Goal: Task Accomplishment & Management: Complete application form

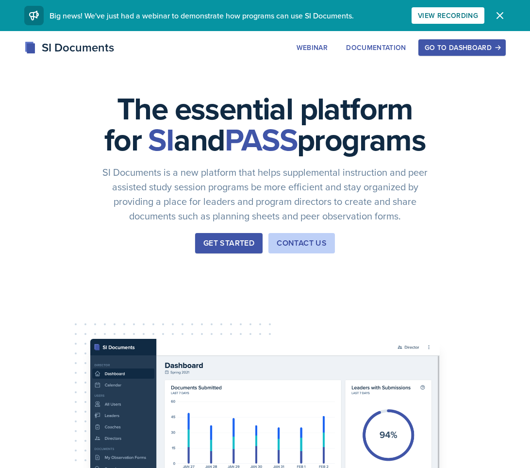
click at [498, 12] on icon "button" at bounding box center [500, 16] width 12 height 12
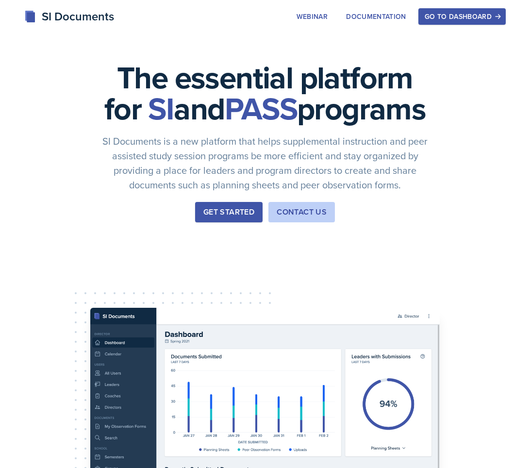
click at [498, 12] on button "Go to Dashboard" at bounding box center [462, 16] width 87 height 17
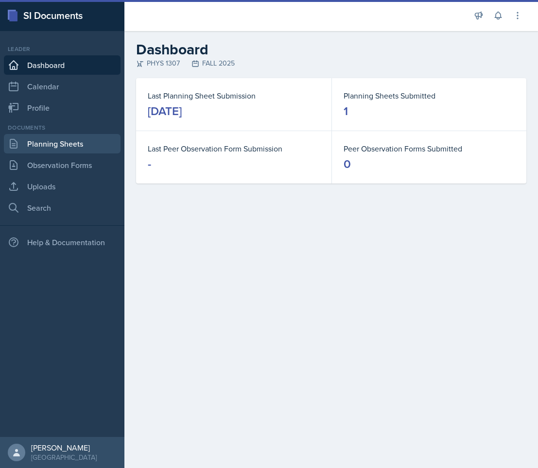
click at [63, 145] on link "Planning Sheets" at bounding box center [62, 143] width 117 height 19
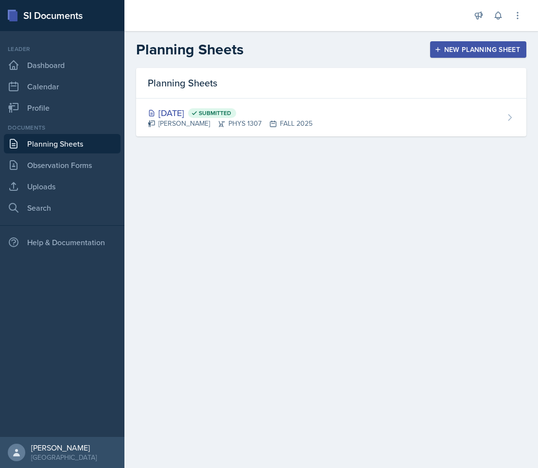
click at [450, 49] on div "New Planning Sheet" at bounding box center [478, 50] width 84 height 8
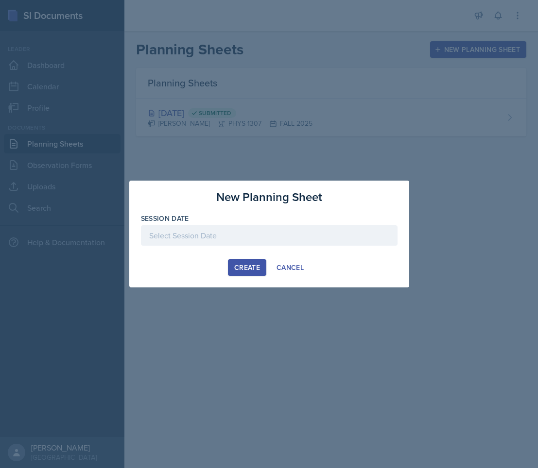
click at [219, 238] on div at bounding box center [269, 235] width 256 height 20
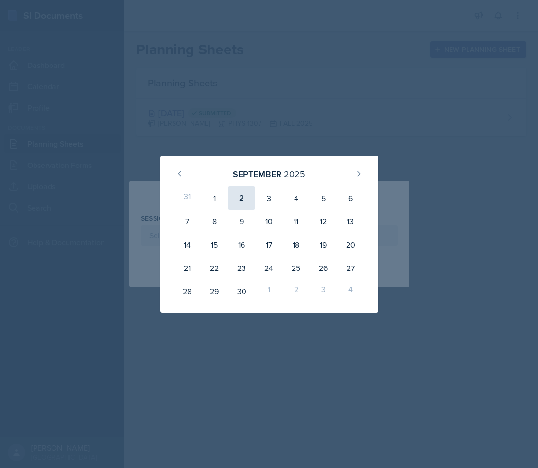
click at [241, 195] on div "2" at bounding box center [241, 197] width 27 height 23
type input "[DATE]"
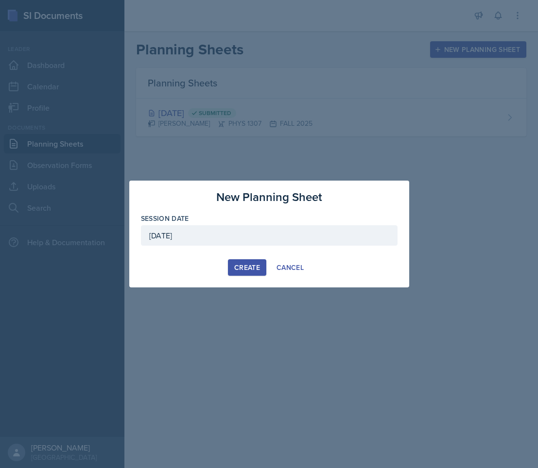
click at [253, 271] on div "Create" at bounding box center [247, 268] width 26 height 8
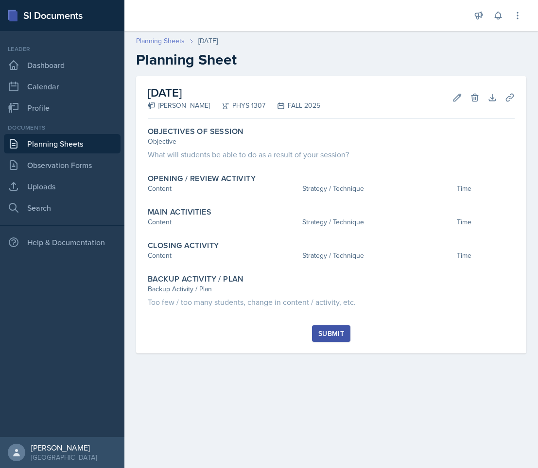
click at [181, 43] on link "Planning Sheets" at bounding box center [160, 41] width 49 height 10
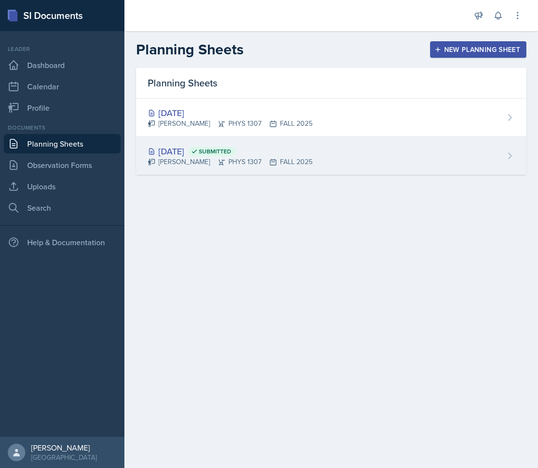
click at [407, 146] on div "Aug 26th, 2025 Submitted Chris Reyna PHYS 1307 FALL 2025" at bounding box center [331, 156] width 390 height 38
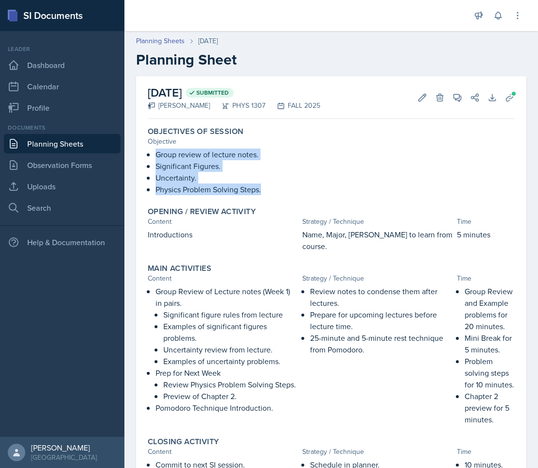
drag, startPoint x: 156, startPoint y: 155, endPoint x: 264, endPoint y: 199, distance: 116.3
click at [264, 199] on div "Objectives of Session Objective Group review of lecture notes. Significant Figu…" at bounding box center [331, 161] width 374 height 76
copy ul "Group review of lecture notes. Significant Figures. Uncertainty. Physics Proble…"
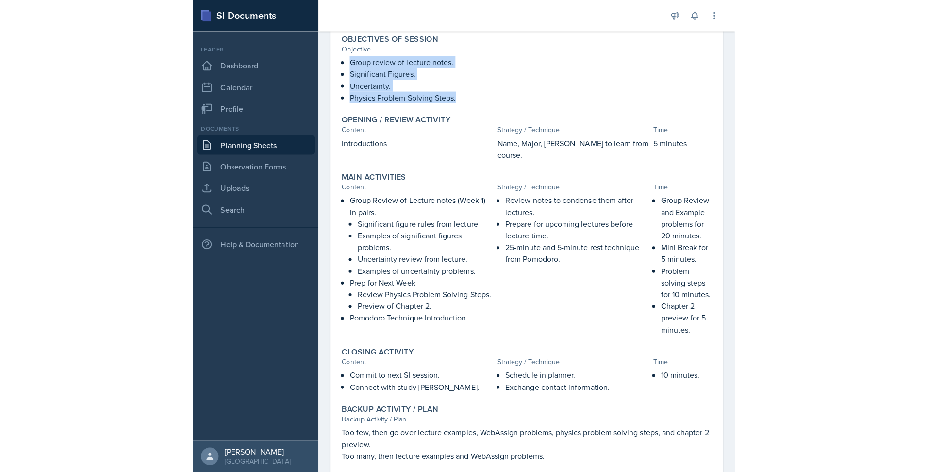
scroll to position [93, 0]
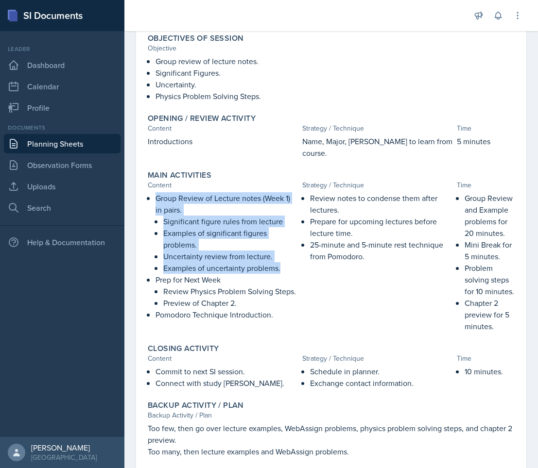
drag, startPoint x: 156, startPoint y: 189, endPoint x: 285, endPoint y: 258, distance: 145.8
click at [285, 258] on li "Group Review of Lecture notes (Week 1) in pairs. Significant figure rules from …" at bounding box center [226, 233] width 143 height 82
copy li "Group Review of Lecture notes (Week 1) in pairs. Significant figure rules from …"
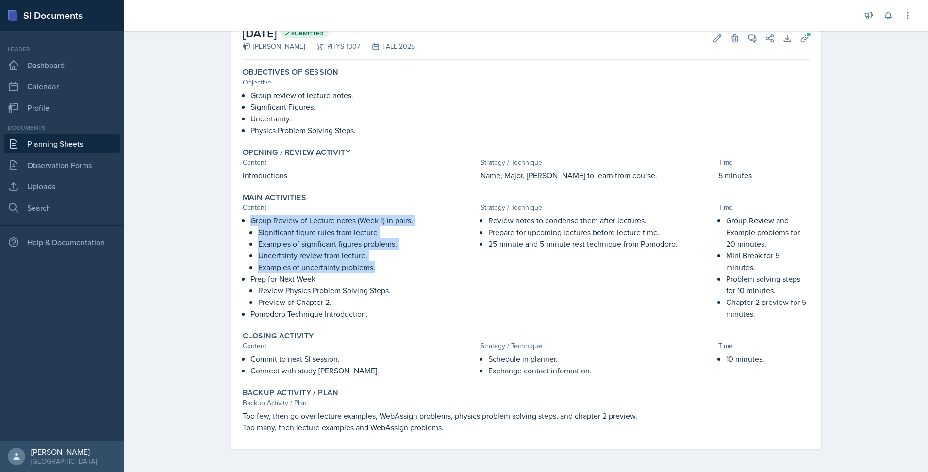
scroll to position [59, 0]
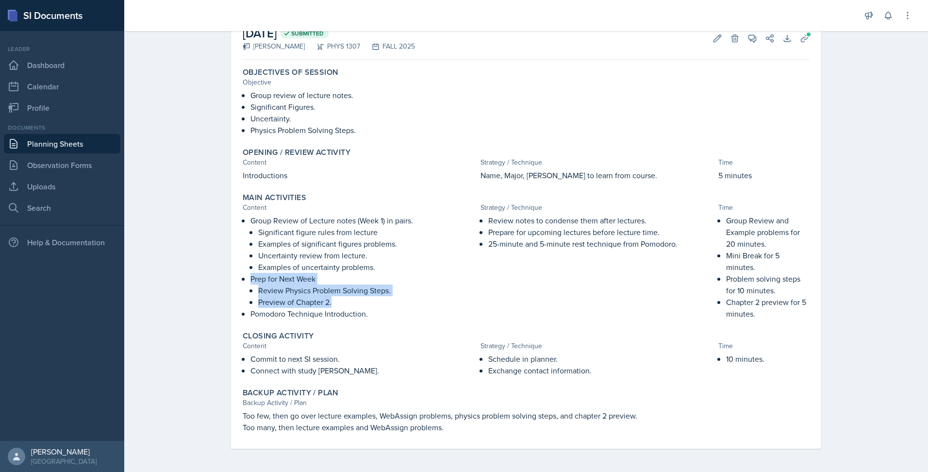
drag, startPoint x: 247, startPoint y: 280, endPoint x: 333, endPoint y: 305, distance: 89.6
click at [333, 305] on li "Prep for Next Week Review Physics Problem Solving Steps. Preview of Chapter 2." at bounding box center [364, 290] width 226 height 35
copy li "Prep for Next Week Review Physics Problem Solving Steps. Preview of Chapter 2."
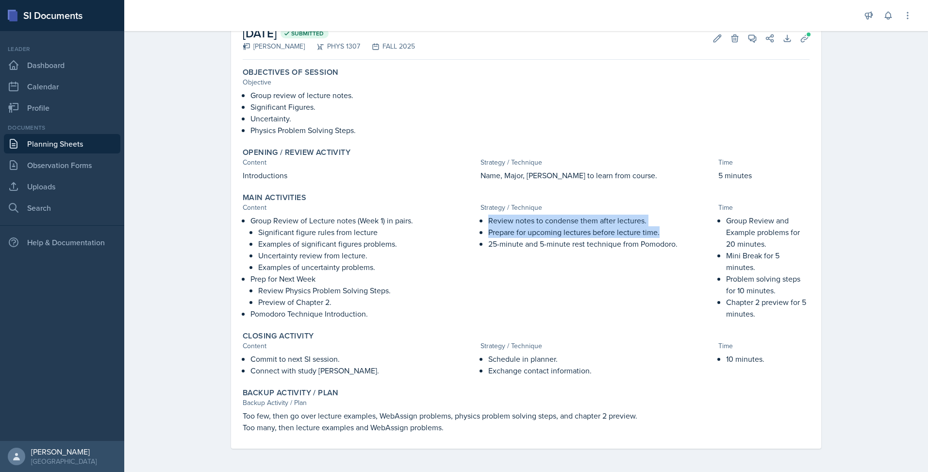
drag, startPoint x: 487, startPoint y: 222, endPoint x: 656, endPoint y: 230, distance: 170.1
click at [537, 230] on ul "Review notes to condense them after lectures. Prepare for upcoming lectures bef…" at bounding box center [601, 232] width 226 height 35
copy ul "Review notes to condense them after lectures. Prepare for upcoming lectures bef…"
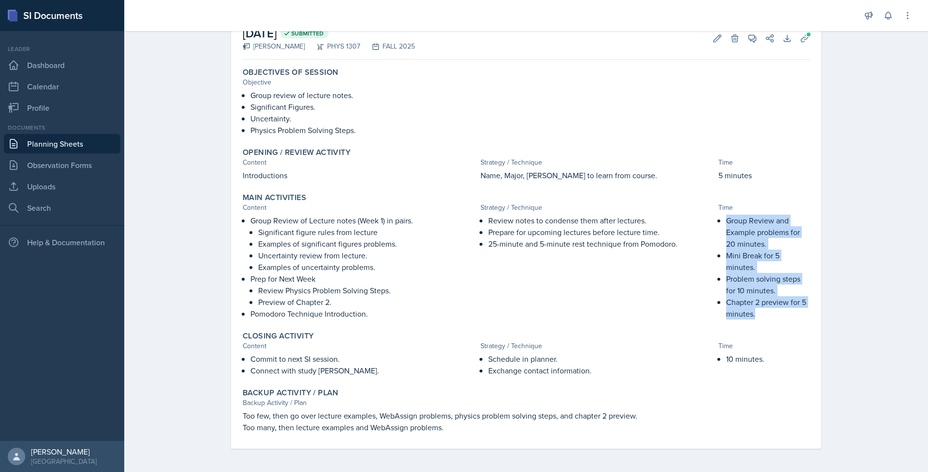
drag, startPoint x: 724, startPoint y: 223, endPoint x: 757, endPoint y: 308, distance: 90.5
click at [537, 308] on ul "Group Review and Example problems for 20 minutes. Mini Break for 5 minutes. Pro…" at bounding box center [768, 267] width 84 height 105
copy ul "Group Review and Example problems for 20 minutes. Mini Break for 5 minutes. Pro…"
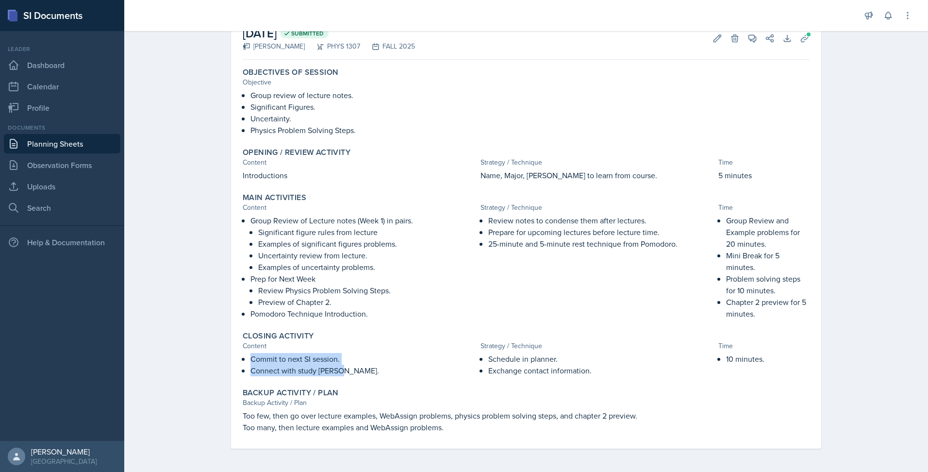
drag, startPoint x: 248, startPoint y: 357, endPoint x: 338, endPoint y: 375, distance: 92.0
click at [338, 375] on ul "Commit to next SI session. Connect with study buddy." at bounding box center [364, 364] width 226 height 23
copy ul "Commit to next SI session. Connect with study buddy."
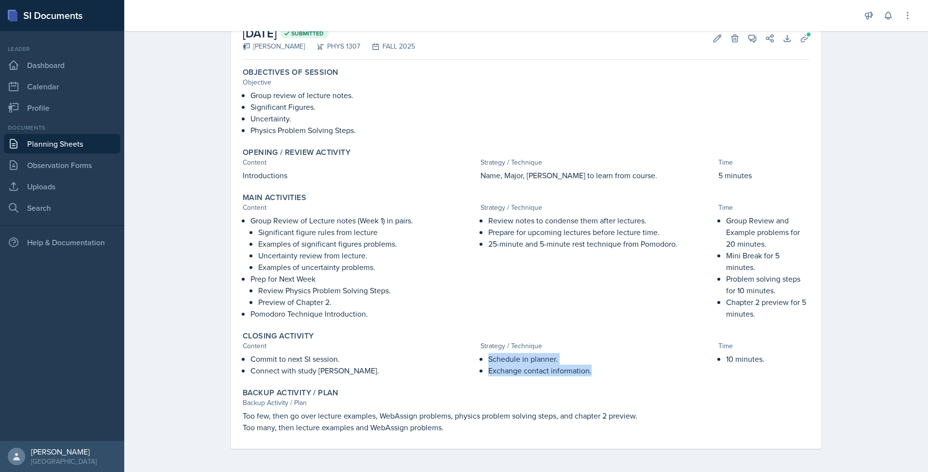
drag, startPoint x: 486, startPoint y: 357, endPoint x: 595, endPoint y: 372, distance: 110.2
click at [537, 372] on ul "Schedule in planner. Exchange contact information." at bounding box center [601, 364] width 226 height 23
copy ul "Schedule in planner. Exchange contact information."
drag, startPoint x: 724, startPoint y: 358, endPoint x: 753, endPoint y: 364, distance: 29.6
click at [537, 364] on p "10 minutes." at bounding box center [768, 359] width 84 height 12
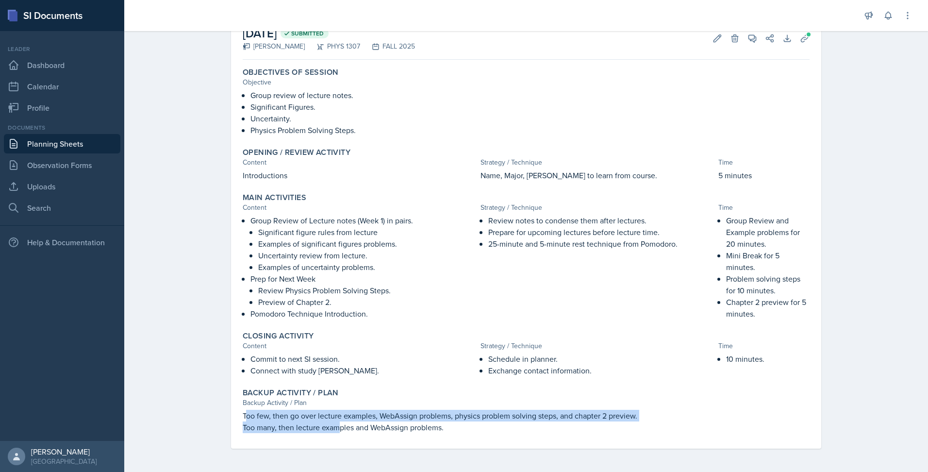
drag, startPoint x: 241, startPoint y: 416, endPoint x: 338, endPoint y: 429, distance: 98.1
click at [338, 429] on div "Too few, then go over lecture examples, WebAssign problems, physics problem sol…" at bounding box center [526, 421] width 567 height 23
drag, startPoint x: 338, startPoint y: 429, endPoint x: 256, endPoint y: 410, distance: 84.7
click at [256, 410] on p "Too few, then go over lecture examples, WebAssign problems, physics problem sol…" at bounding box center [526, 416] width 567 height 12
drag, startPoint x: 239, startPoint y: 412, endPoint x: 442, endPoint y: 432, distance: 204.4
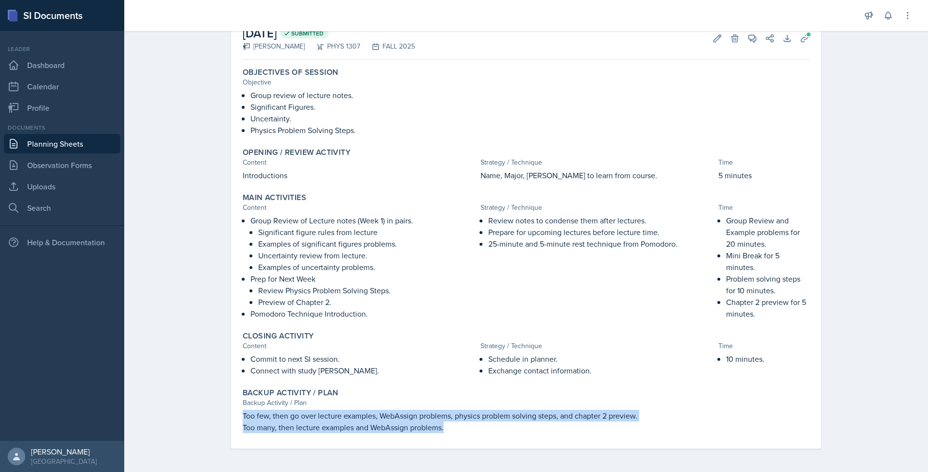
click at [442, 432] on div "Too few, then go over lecture examples, WebAssign problems, physics problem sol…" at bounding box center [526, 421] width 567 height 23
copy div "Too few, then go over lecture examples, WebAssign problems, physics problem sol…"
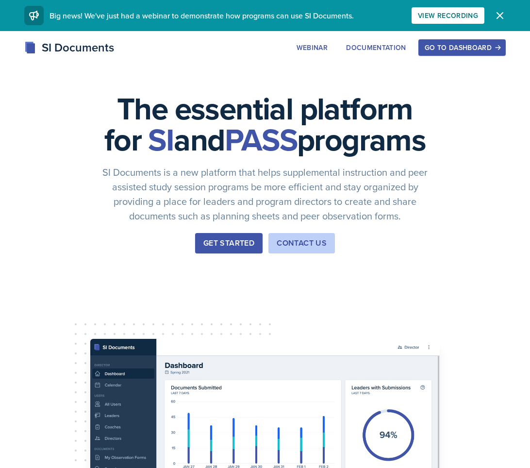
click at [475, 55] on button "Go to Dashboard" at bounding box center [462, 47] width 87 height 17
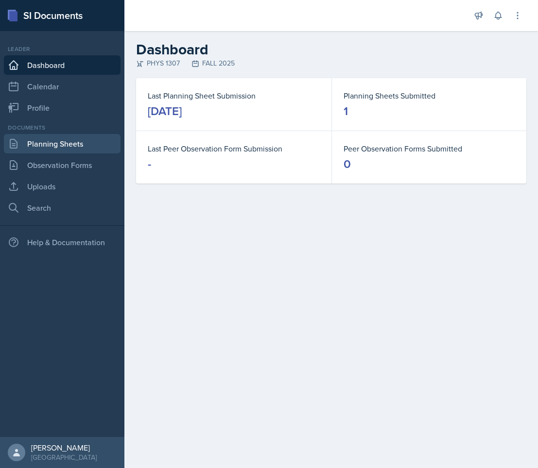
click at [45, 144] on link "Planning Sheets" at bounding box center [62, 143] width 117 height 19
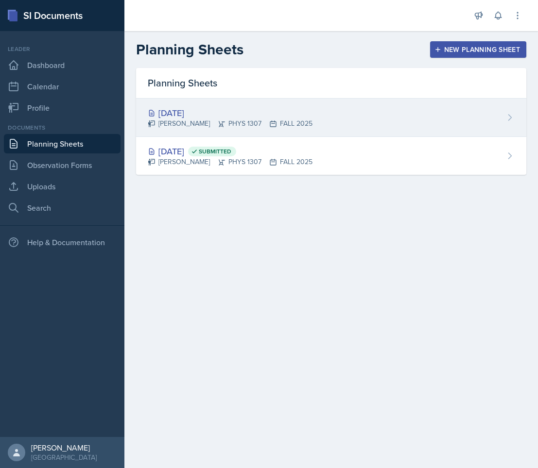
click at [352, 100] on div "[DATE] [PERSON_NAME] PHYS 1307 FALL 2025" at bounding box center [331, 118] width 390 height 38
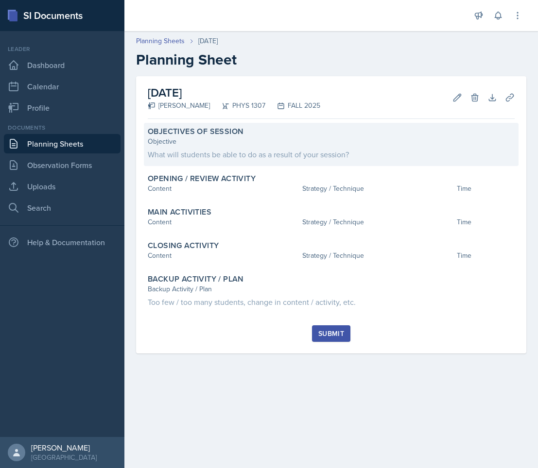
click at [302, 146] on div "Objective" at bounding box center [331, 141] width 367 height 10
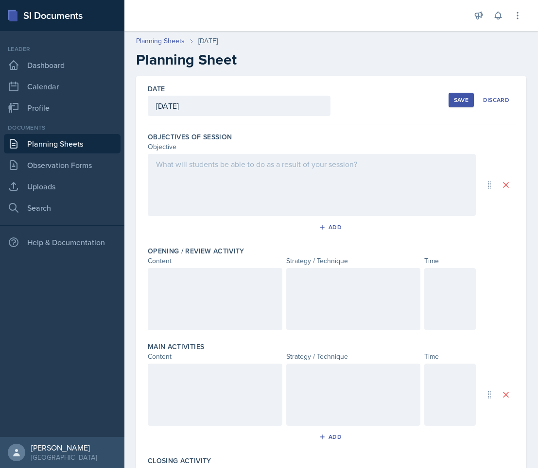
click at [253, 185] on div at bounding box center [312, 185] width 328 height 62
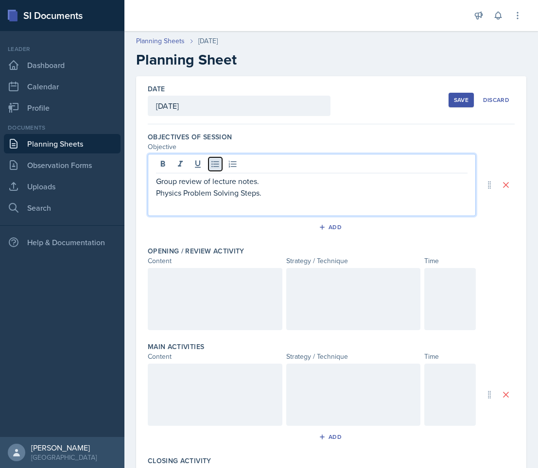
click at [217, 164] on icon at bounding box center [214, 164] width 7 height 6
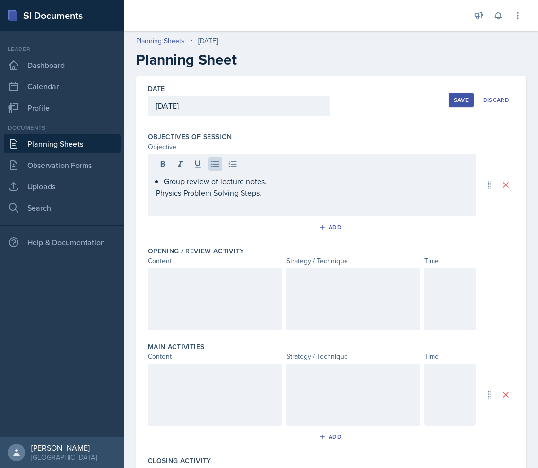
click at [152, 191] on div "Group review of lecture notes. Physics Problem Solving Steps." at bounding box center [312, 185] width 328 height 62
click at [152, 192] on div "Group review of lecture notes. Physics Problem Solving Steps." at bounding box center [312, 185] width 328 height 62
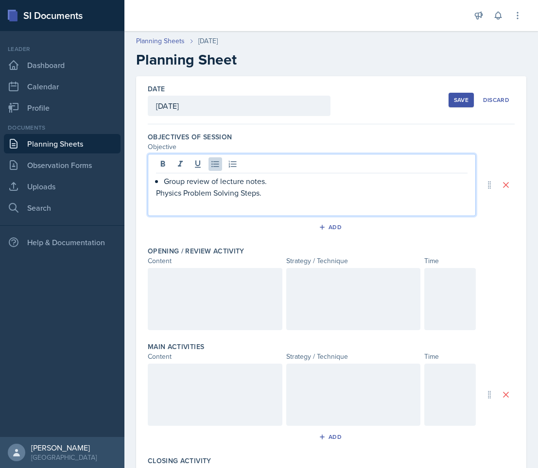
click at [152, 192] on div "Group review of lecture notes. Physics Problem Solving Steps." at bounding box center [312, 185] width 328 height 62
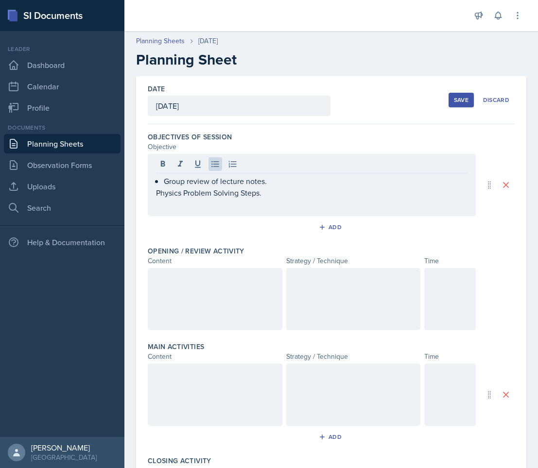
click at [152, 192] on div "Group review of lecture notes. Physics Problem Solving Steps." at bounding box center [312, 185] width 328 height 62
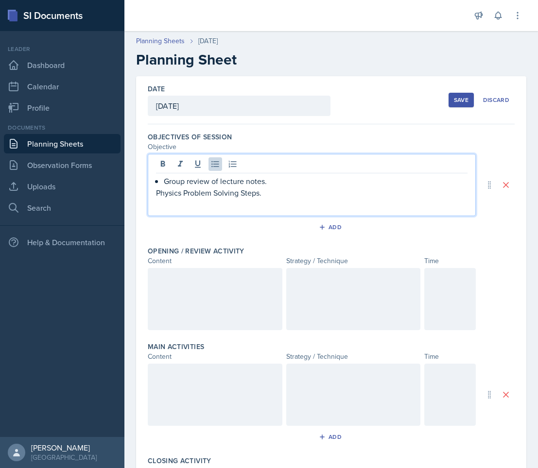
click at [157, 192] on p "Physics Problem Solving Steps." at bounding box center [311, 193] width 311 height 12
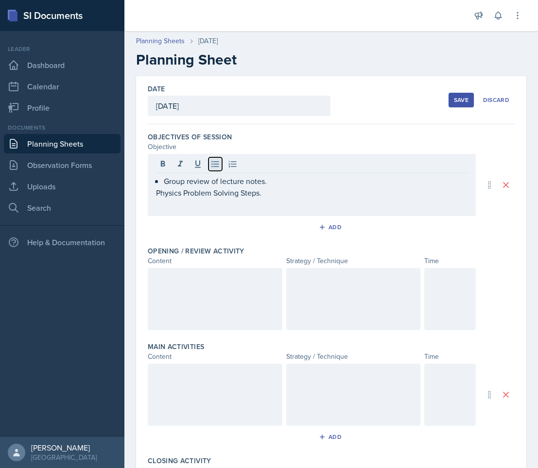
click at [216, 163] on icon at bounding box center [215, 164] width 10 height 10
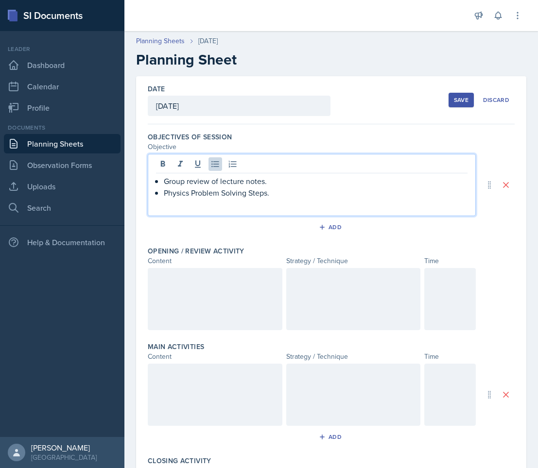
click at [275, 195] on p "Physics Problem Solving Steps." at bounding box center [315, 193] width 303 height 12
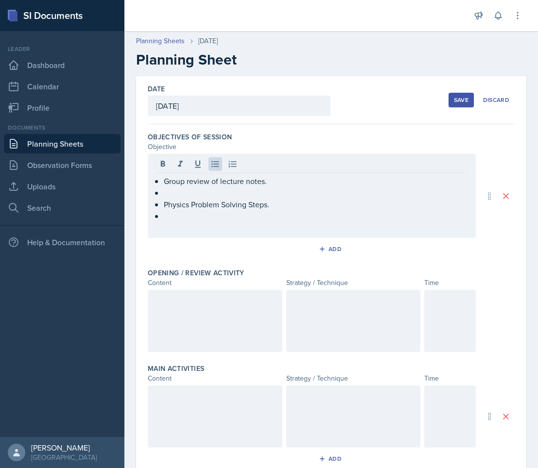
click at [275, 195] on p at bounding box center [315, 193] width 303 height 12
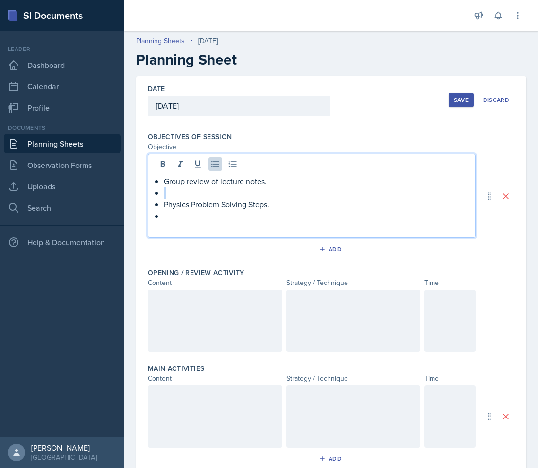
click at [275, 195] on p at bounding box center [315, 193] width 303 height 12
click at [217, 167] on icon at bounding box center [215, 164] width 10 height 10
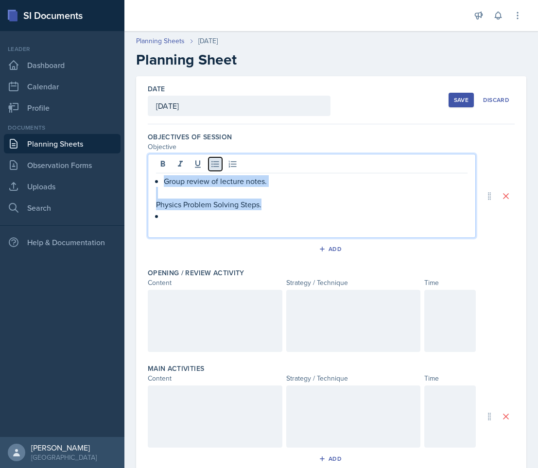
click at [217, 167] on icon at bounding box center [215, 164] width 10 height 10
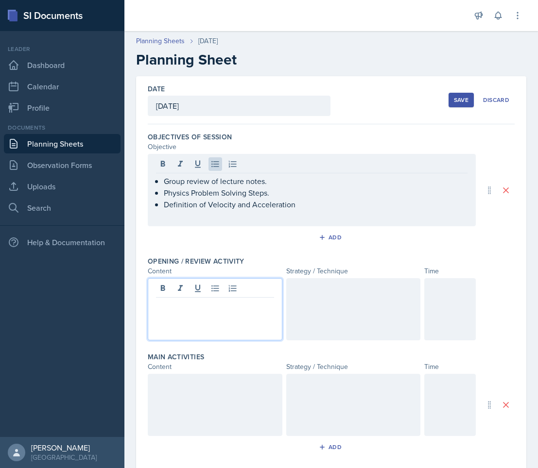
click at [231, 288] on div at bounding box center [215, 309] width 135 height 62
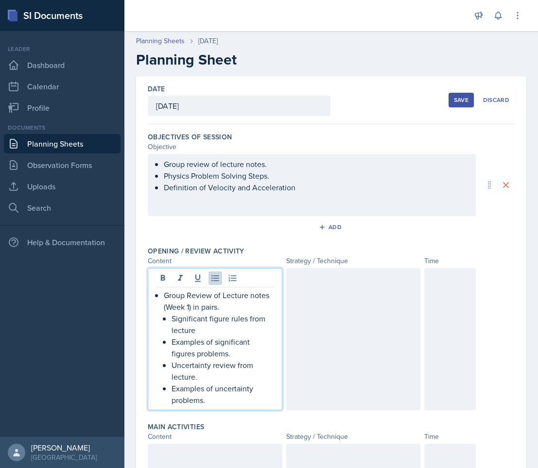
click at [186, 309] on p "Group Review of Lecture notes (Week 1) in pairs." at bounding box center [219, 300] width 110 height 23
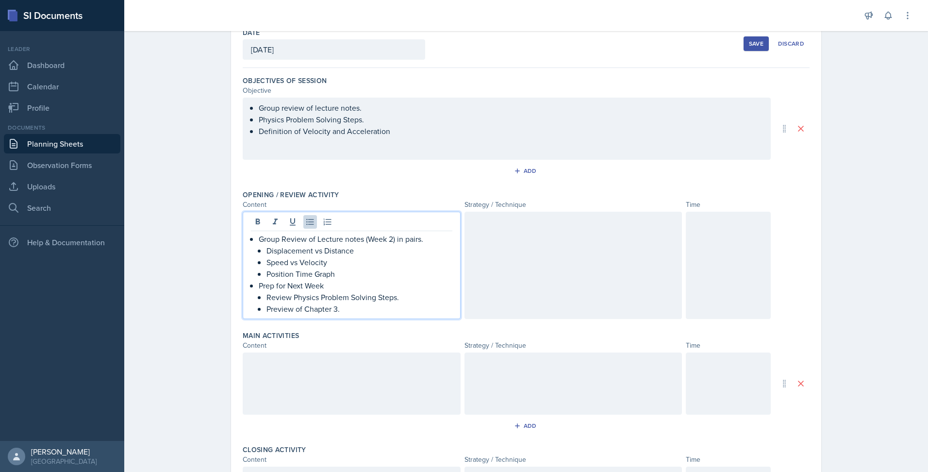
click at [535, 392] on div at bounding box center [574, 384] width 218 height 62
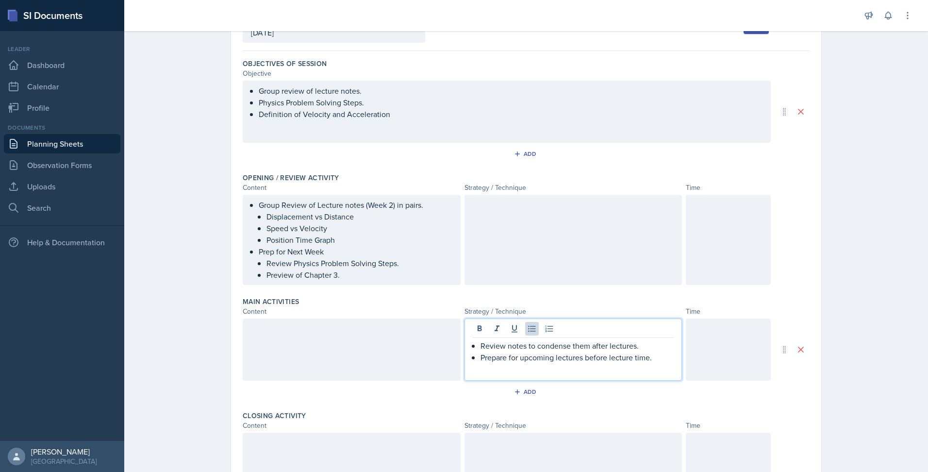
scroll to position [90, 0]
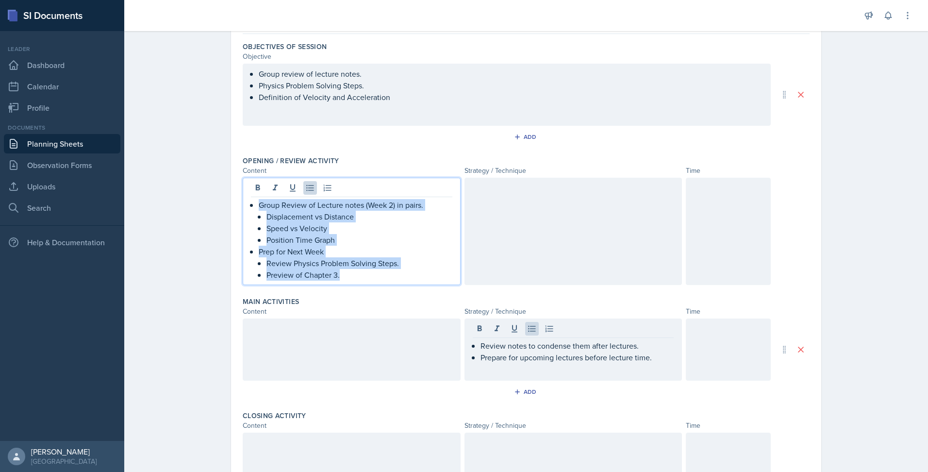
drag, startPoint x: 255, startPoint y: 205, endPoint x: 355, endPoint y: 279, distance: 124.3
click at [355, 279] on ul "Group Review of Lecture notes (Week 2) in pairs. Displacement vs Distance Speed…" at bounding box center [356, 240] width 194 height 82
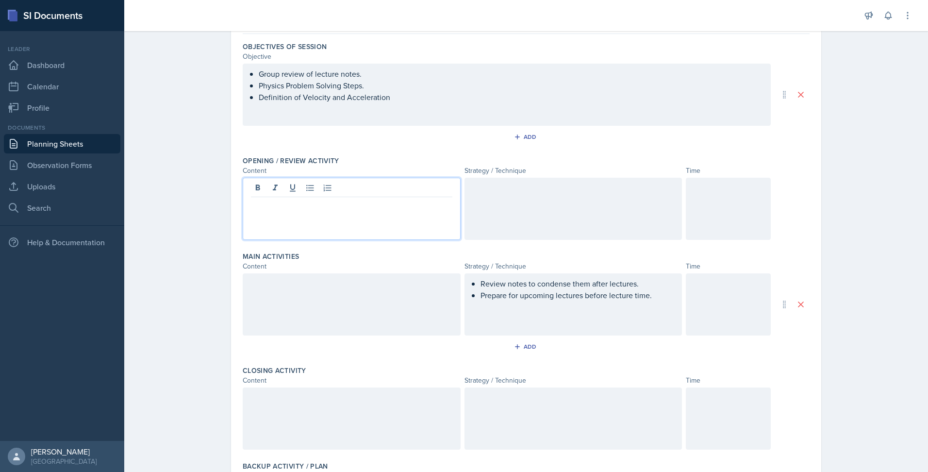
click at [306, 320] on div at bounding box center [352, 304] width 218 height 62
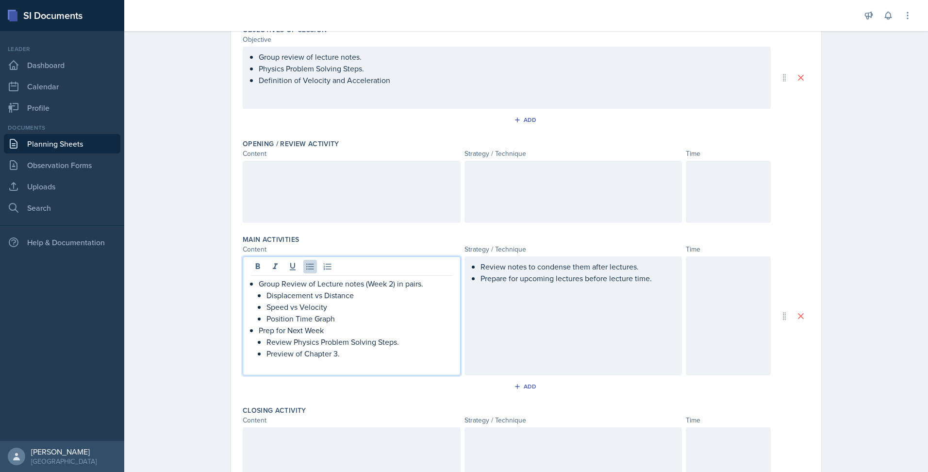
click at [319, 187] on div at bounding box center [352, 192] width 218 height 62
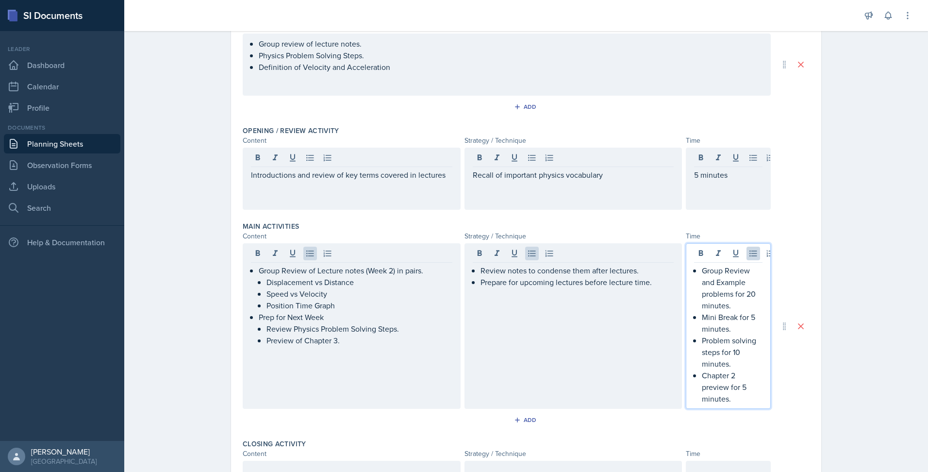
scroll to position [122, 0]
click at [537, 341] on p "Problem solving steps for 10 minutes." at bounding box center [732, 350] width 61 height 35
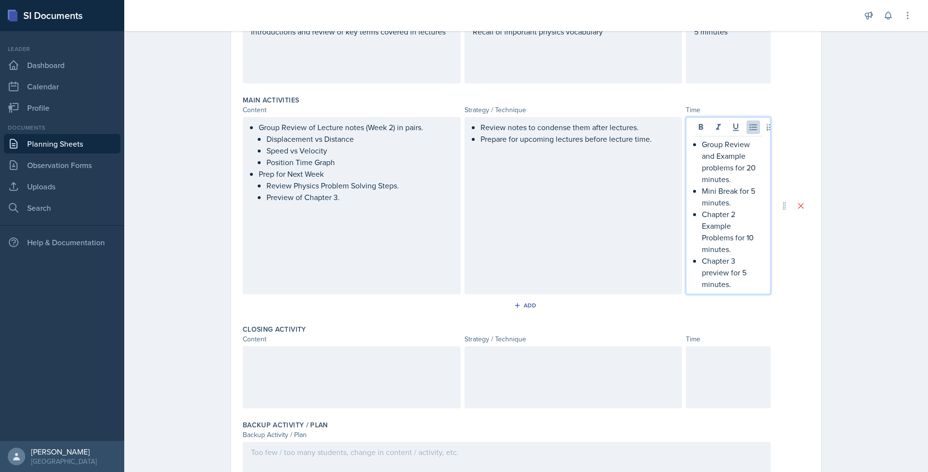
scroll to position [273, 0]
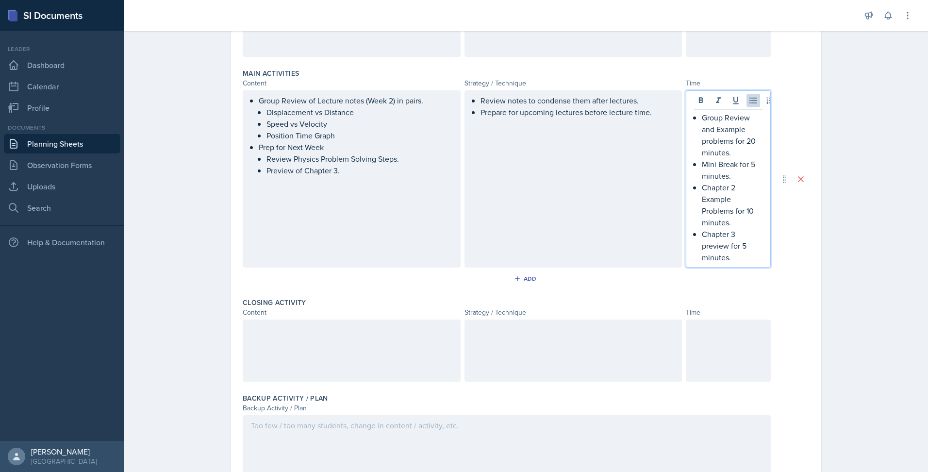
click at [537, 175] on div "Review notes to condense them after lectures. Prepare for upcoming lectures bef…" at bounding box center [574, 178] width 218 height 177
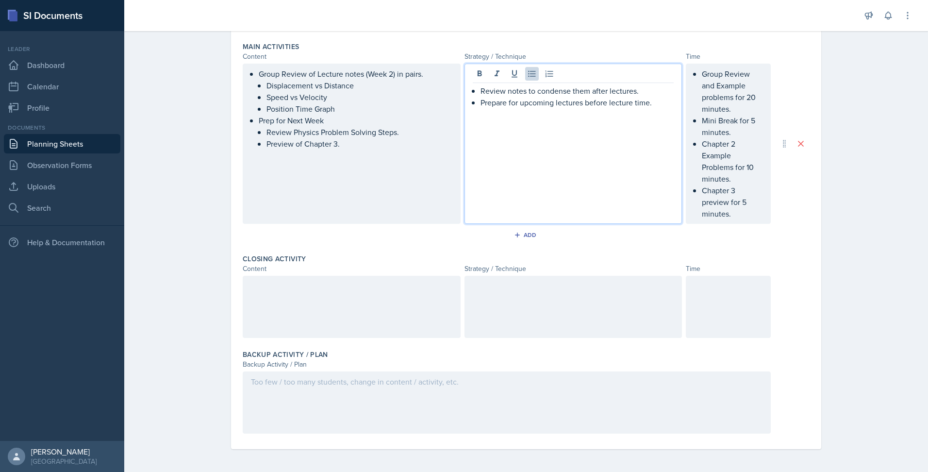
scroll to position [301, 0]
click at [375, 301] on div at bounding box center [352, 306] width 218 height 62
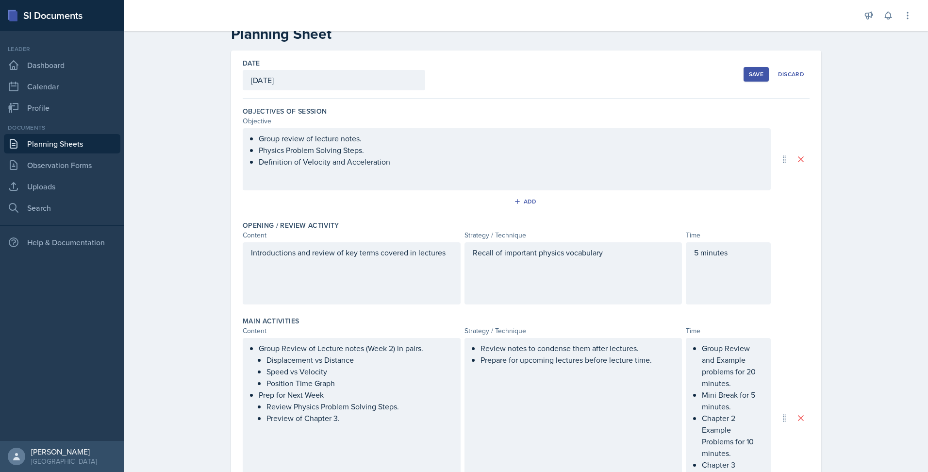
scroll to position [27, 0]
click at [537, 71] on div "Save" at bounding box center [756, 73] width 15 height 8
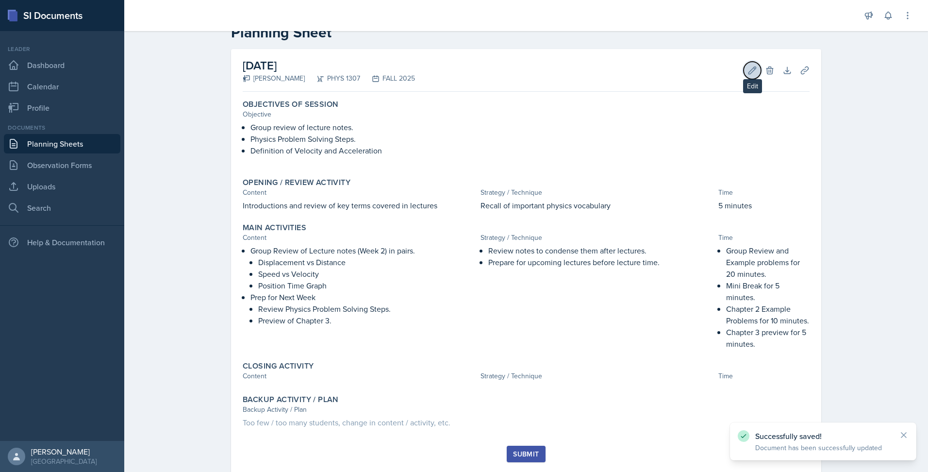
click at [537, 70] on icon at bounding box center [753, 71] width 10 height 10
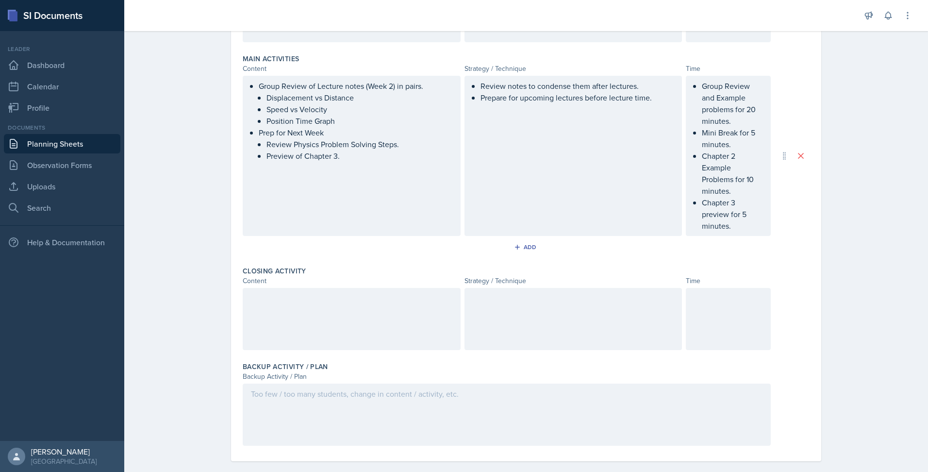
scroll to position [301, 0]
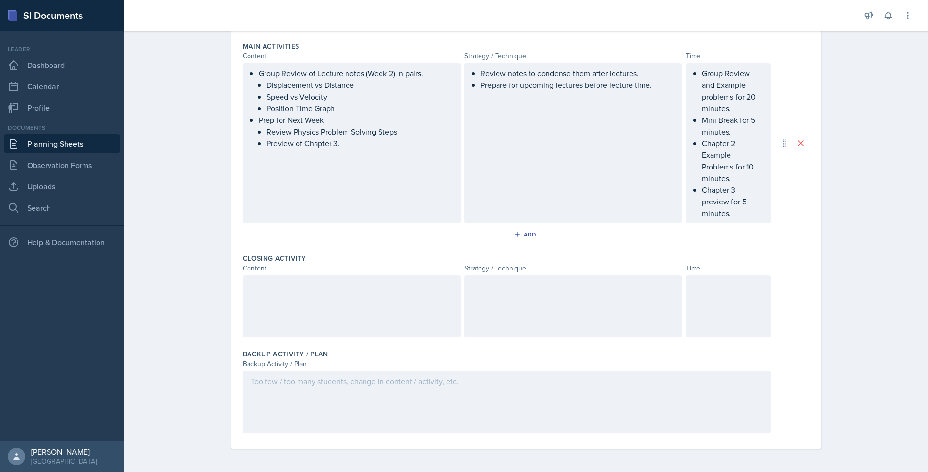
click at [316, 319] on div at bounding box center [352, 306] width 218 height 62
click at [537, 329] on div at bounding box center [574, 306] width 218 height 62
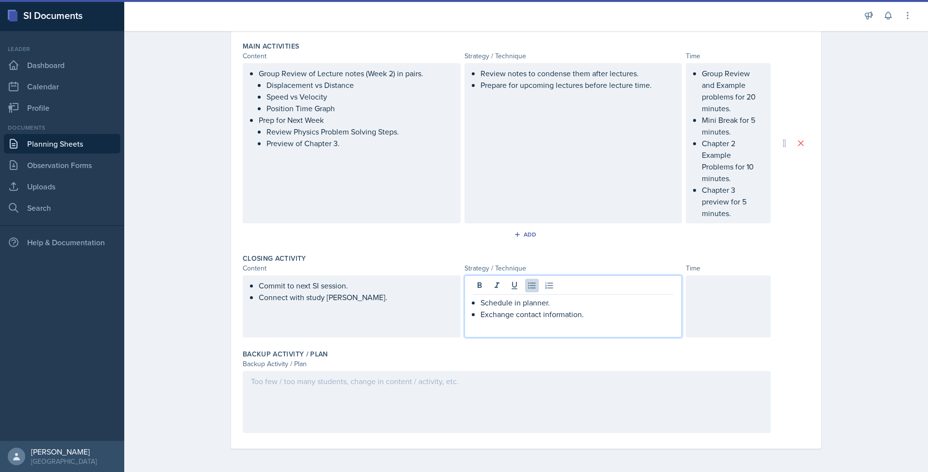
click at [386, 303] on div "Commit to next SI session. Connect with study buddy." at bounding box center [352, 297] width 202 height 35
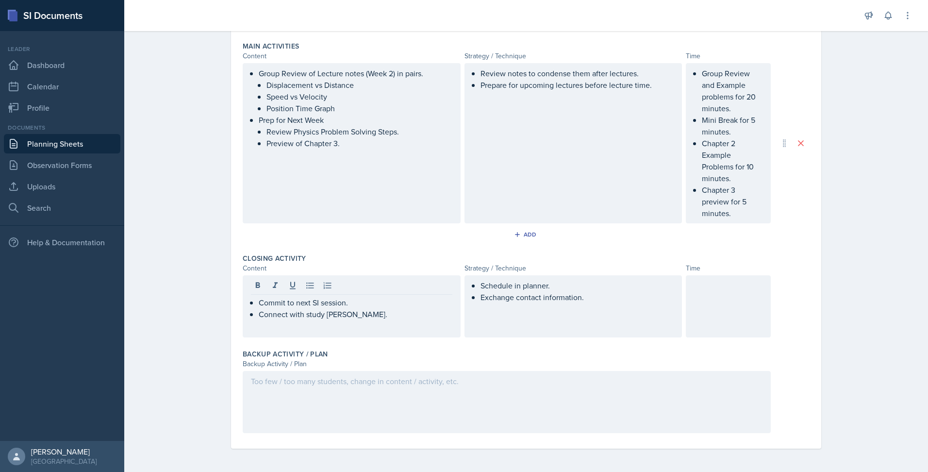
click at [537, 317] on div "Schedule in planner. Exchange contact information." at bounding box center [574, 306] width 218 height 62
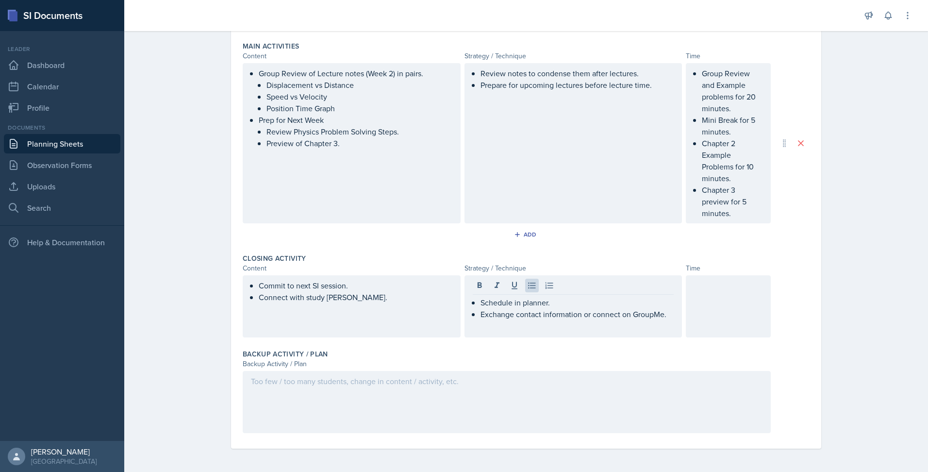
click at [537, 313] on div at bounding box center [728, 306] width 85 height 62
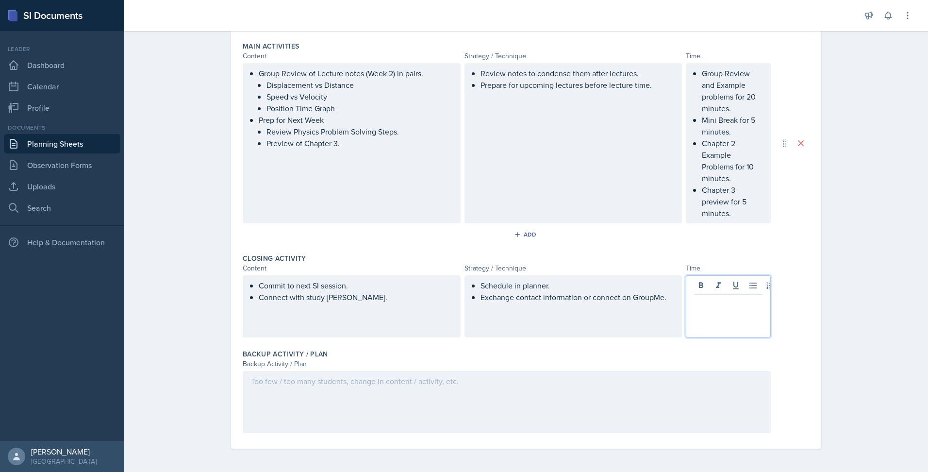
click at [537, 314] on div at bounding box center [728, 306] width 85 height 62
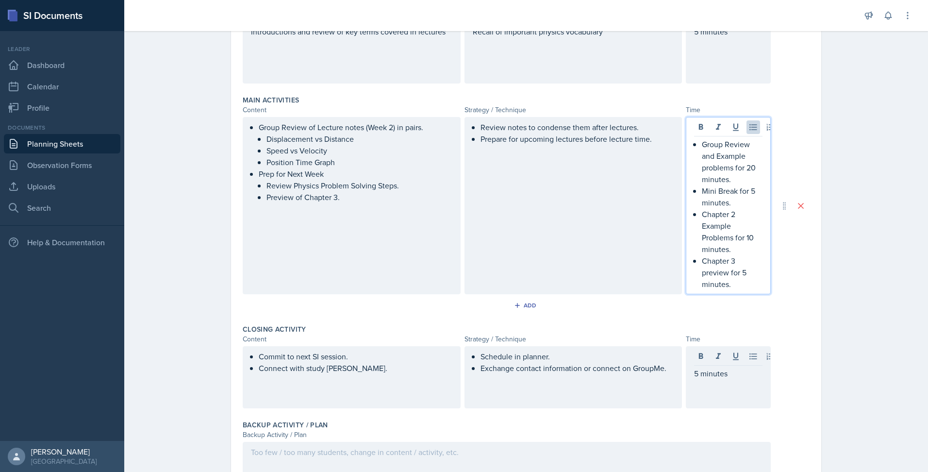
scroll to position [264, 0]
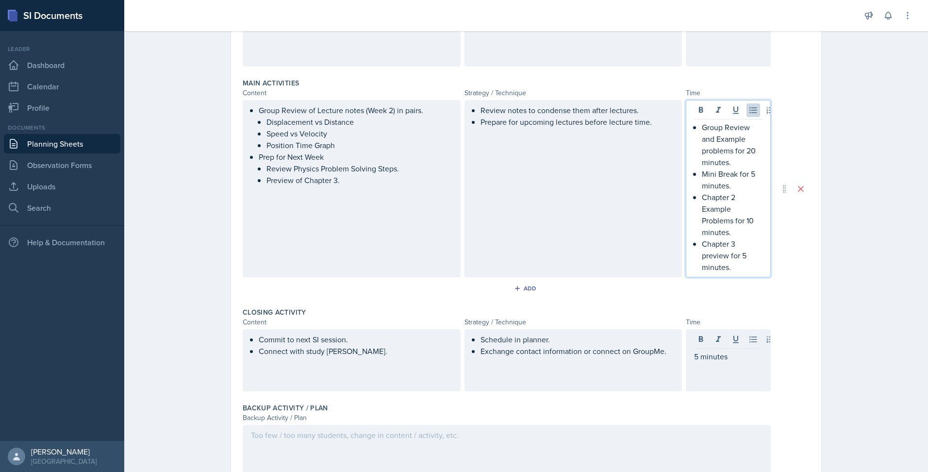
click at [537, 221] on p "Chapter 2 Example Problems for 10 minutes." at bounding box center [732, 214] width 61 height 47
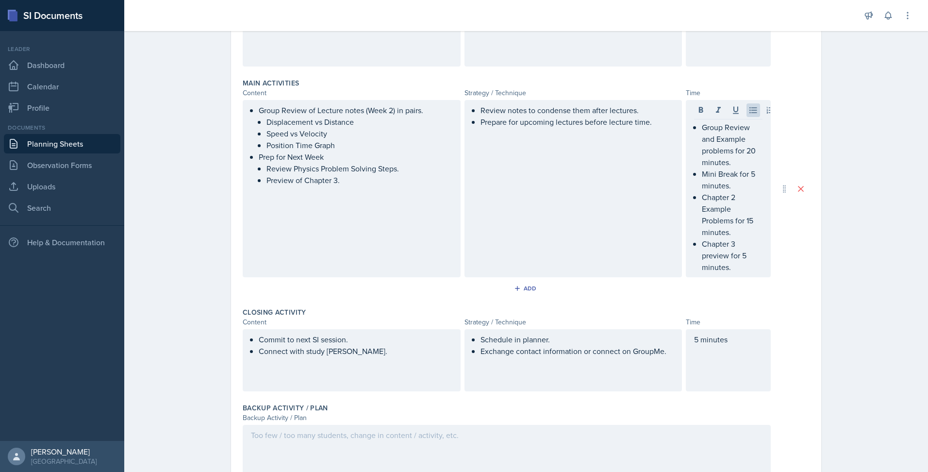
click at [537, 254] on div "Date [DATE] [DATE] 31 1 2 3 4 5 6 7 8 9 10 11 12 13 14 15 16 17 18 19 20 21 22 …" at bounding box center [527, 169] width 622 height 713
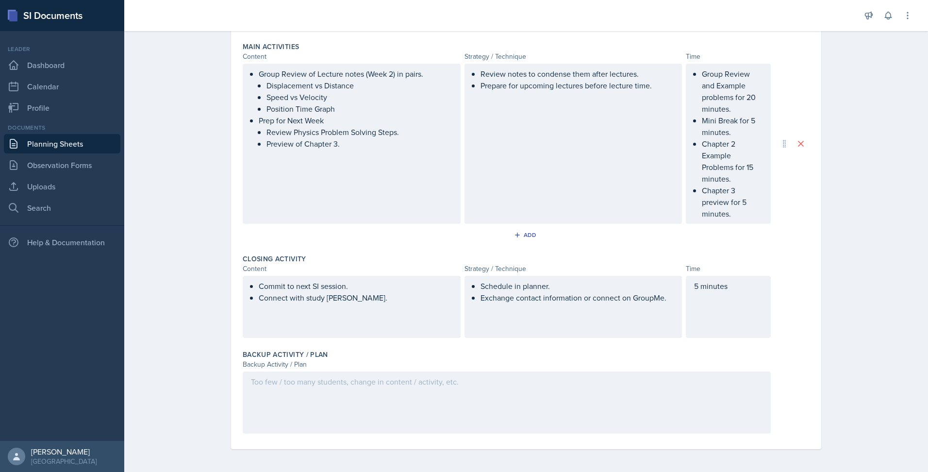
scroll to position [301, 0]
click at [452, 414] on div at bounding box center [507, 402] width 528 height 62
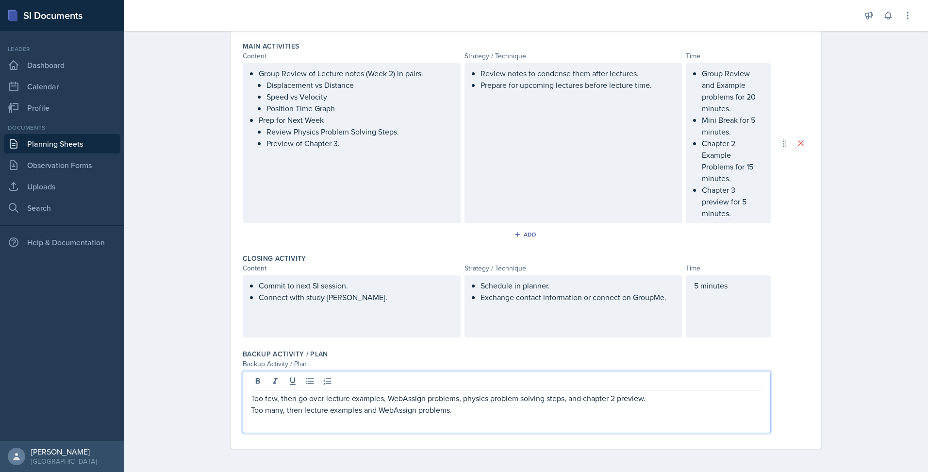
click at [306, 398] on p "Too few, then go over lecture examples, WebAssign problems, physics problem sol…" at bounding box center [507, 398] width 512 height 12
click at [514, 424] on p at bounding box center [507, 422] width 512 height 12
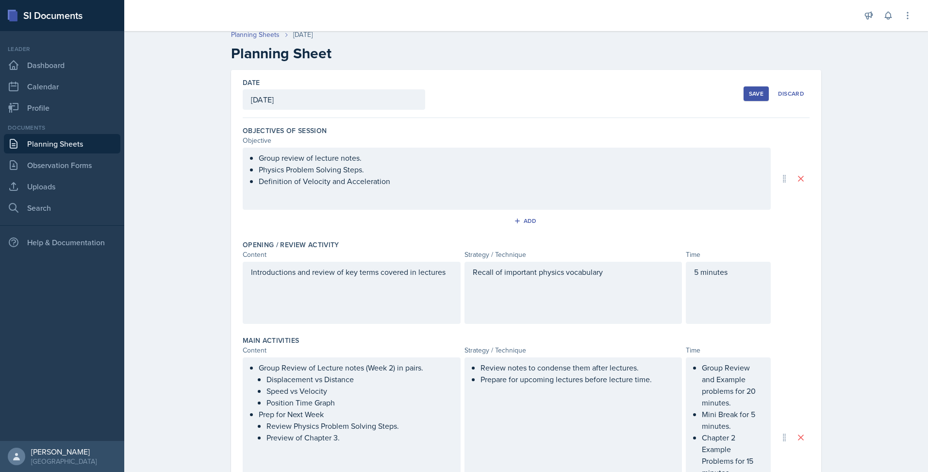
scroll to position [0, 0]
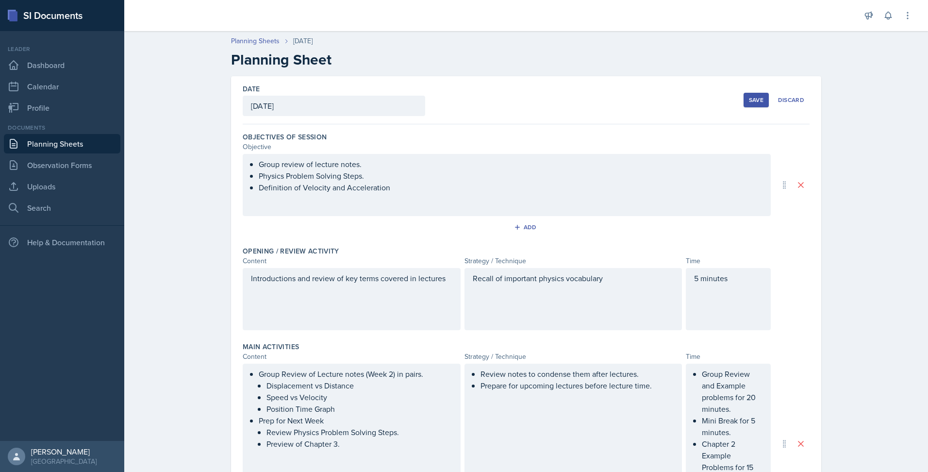
click at [537, 103] on div "Save" at bounding box center [756, 100] width 15 height 8
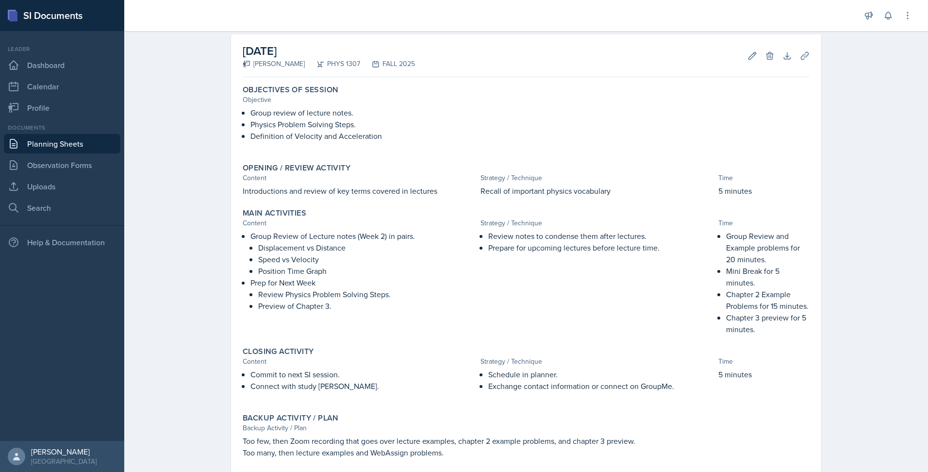
scroll to position [11, 0]
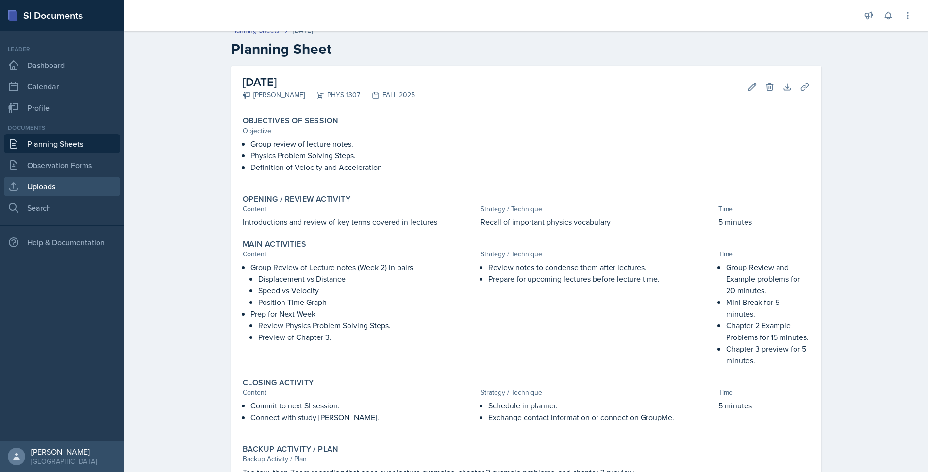
click at [60, 188] on link "Uploads" at bounding box center [62, 186] width 117 height 19
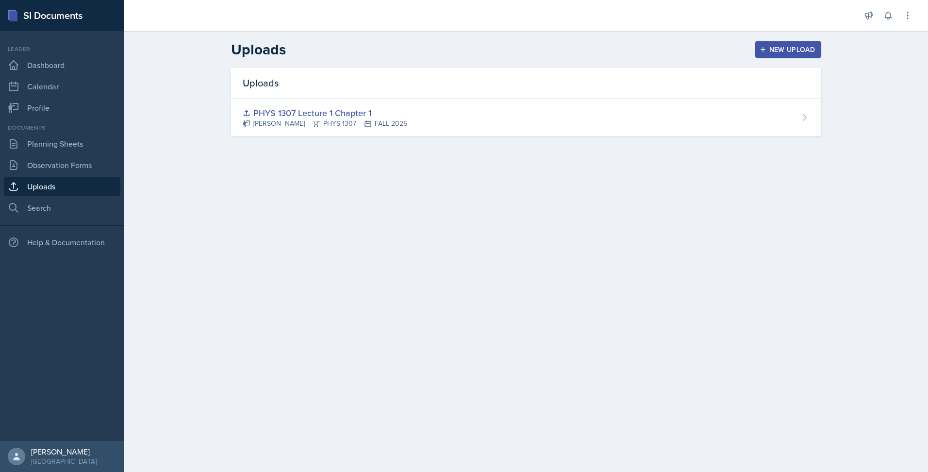
click at [537, 50] on div "New Upload" at bounding box center [789, 50] width 54 height 8
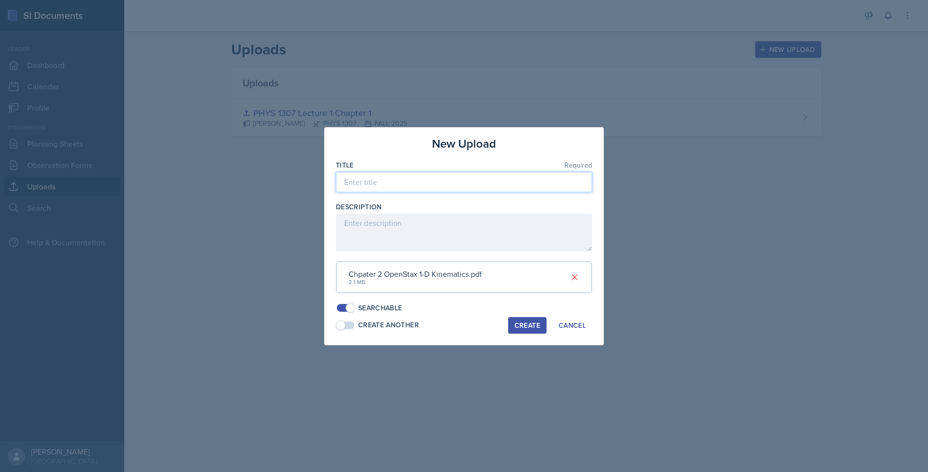
click at [428, 186] on input at bounding box center [464, 182] width 256 height 20
type input "PHYS 1307 Lecture 2 Chapter 2"
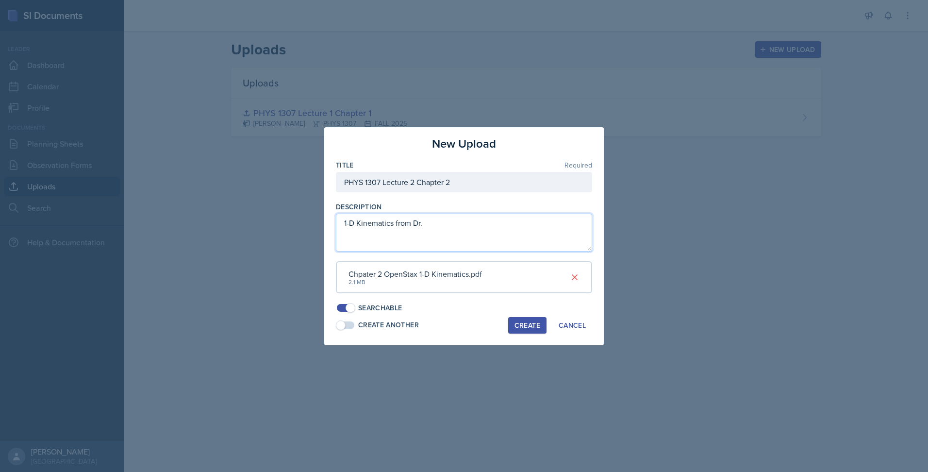
paste textarea "Vrinceanu"
click at [394, 223] on textarea "1-D Kinematics from [PERSON_NAME]" at bounding box center [464, 233] width 256 height 38
type textarea "1-D Kinematics Lectures from [PERSON_NAME]"
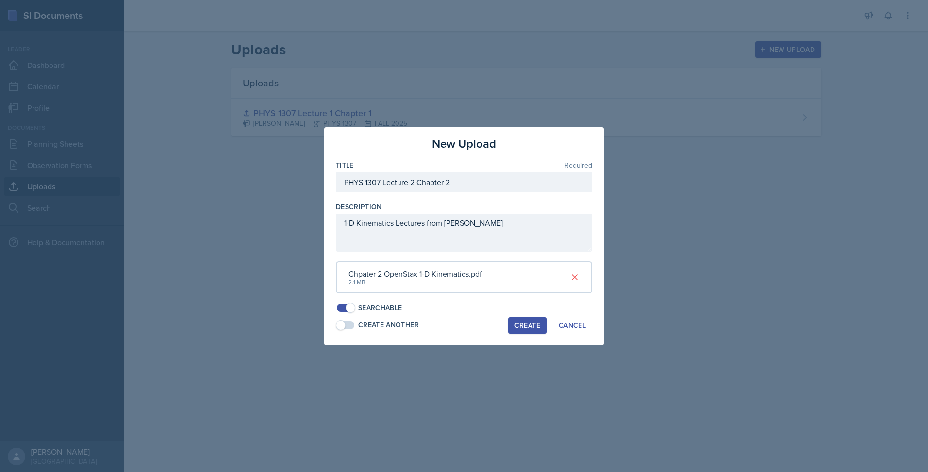
click at [523, 325] on div "Create" at bounding box center [528, 325] width 26 height 8
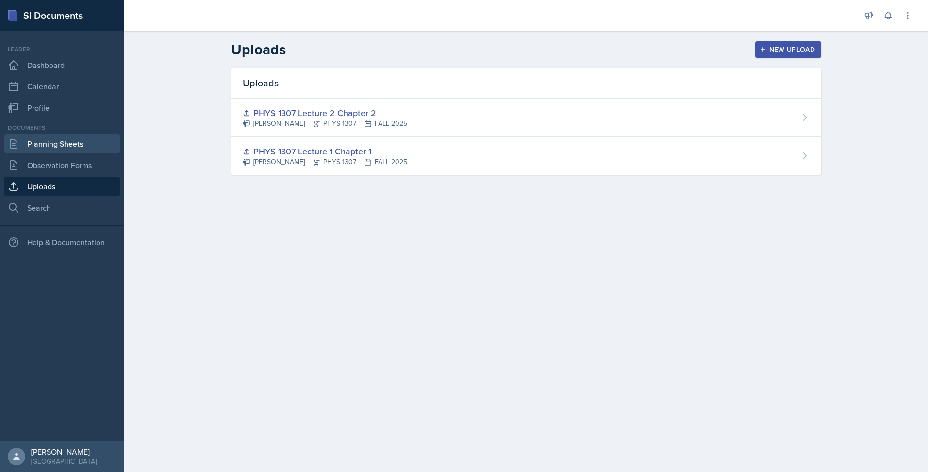
click at [81, 144] on link "Planning Sheets" at bounding box center [62, 143] width 117 height 19
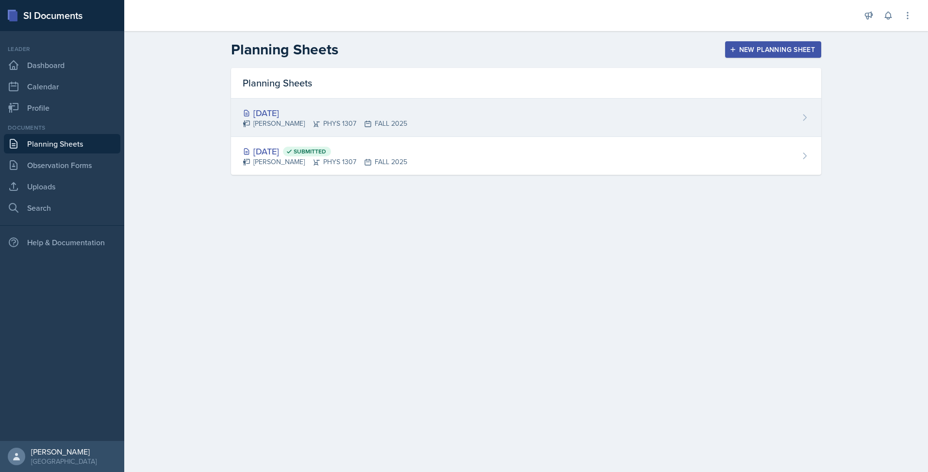
click at [531, 115] on div "[DATE] [PERSON_NAME] PHYS 1307 FALL 2025" at bounding box center [526, 118] width 590 height 38
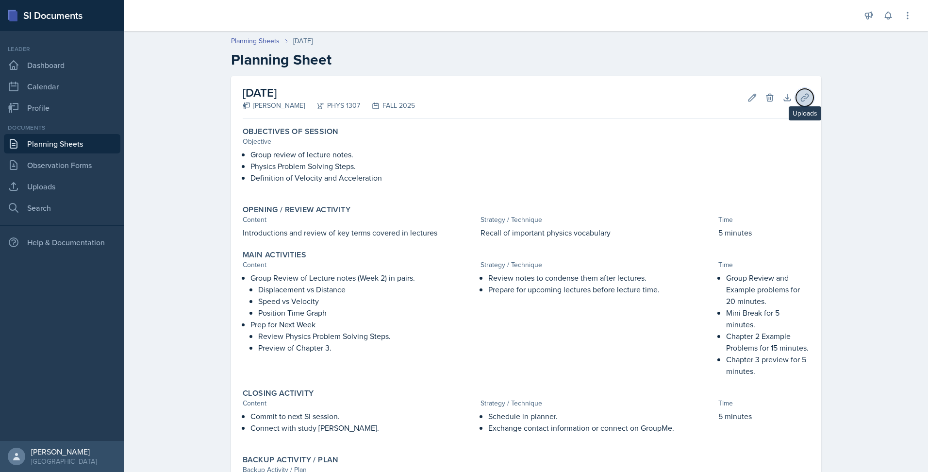
click at [537, 100] on button "Uploads" at bounding box center [804, 97] width 17 height 17
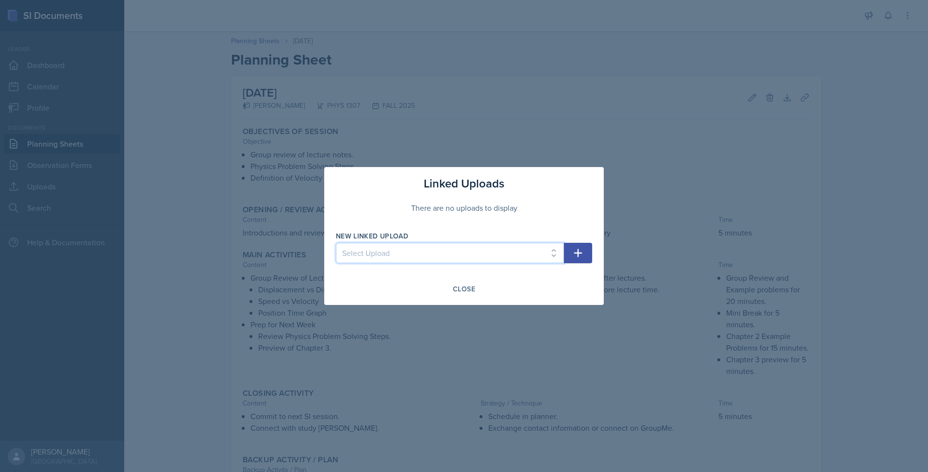
click at [537, 250] on select "Select Upload PHYS 1307 Lecture 1 Chapter 1 PHYS 1307 Lecture 2 Chapter 2" at bounding box center [450, 253] width 228 height 20
select select "8fc36339-01f7-4190-8ba0-97888d79960e"
click at [336, 243] on select "Select Upload PHYS 1307 Lecture 1 Chapter 1 PHYS 1307 Lecture 2 Chapter 2" at bounding box center [450, 253] width 228 height 20
click at [460, 303] on div "Linked Uploads There are no uploads to display New Linked Upload Select Upload …" at bounding box center [464, 236] width 280 height 138
click at [537, 258] on icon "button" at bounding box center [578, 253] width 12 height 12
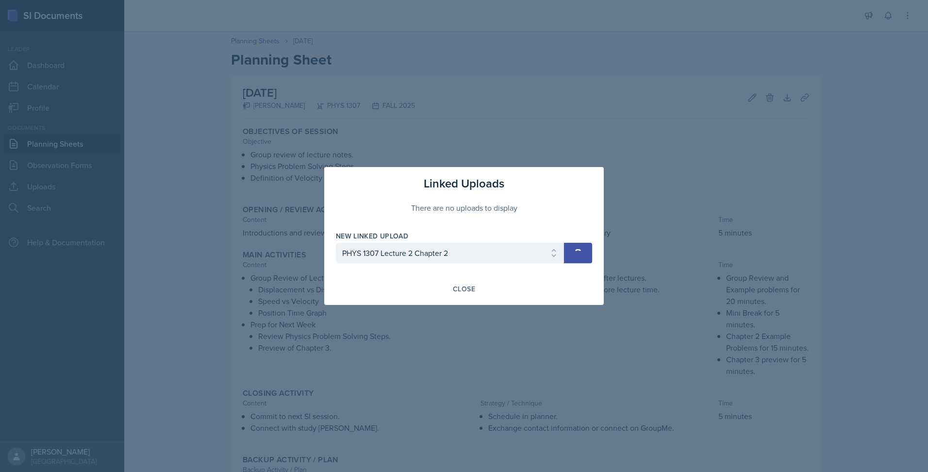
select select
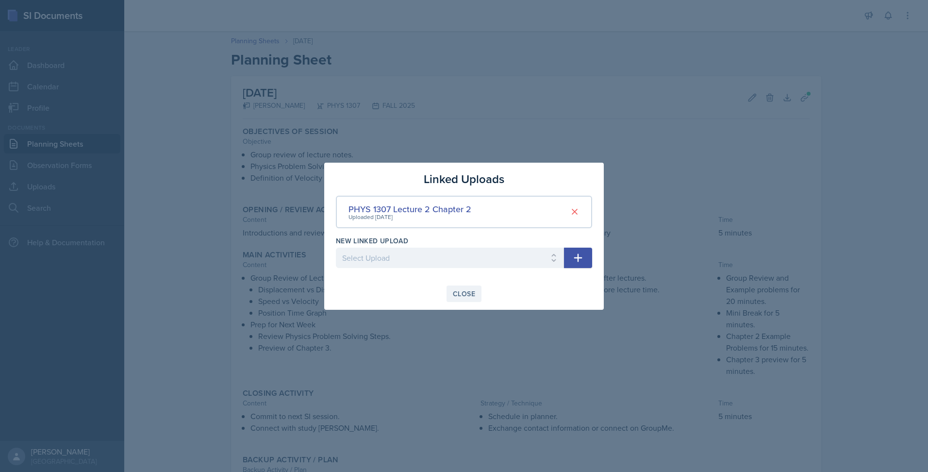
click at [457, 291] on div "Close" at bounding box center [464, 294] width 22 height 8
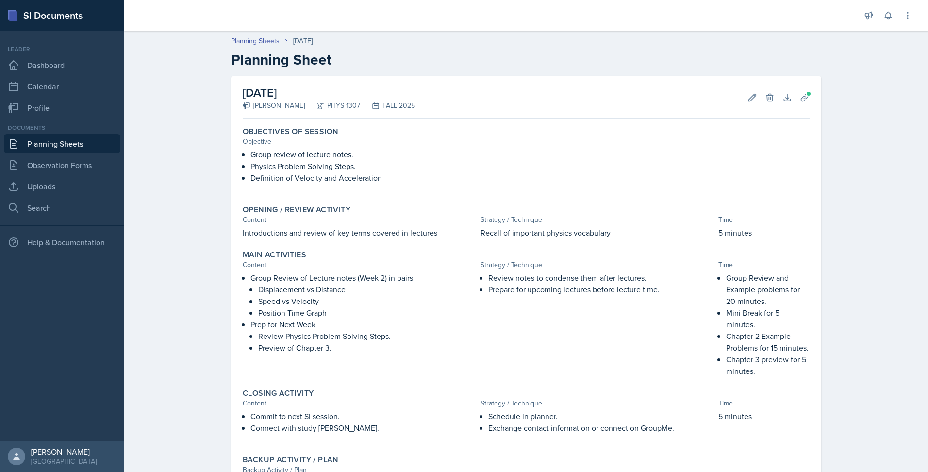
click at [537, 157] on div "[DATE] [PERSON_NAME] PHYS 1307 FALL 2025 Edit Delete Download Uploads Autosavin…" at bounding box center [527, 321] width 622 height 491
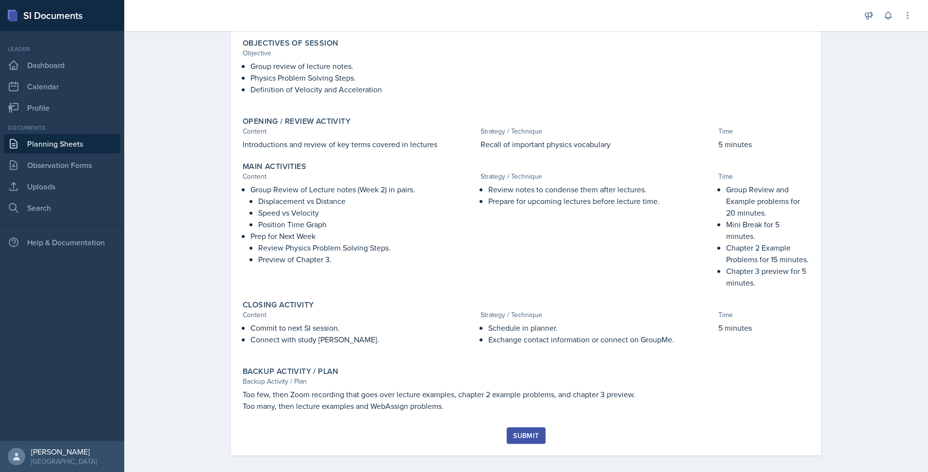
scroll to position [95, 0]
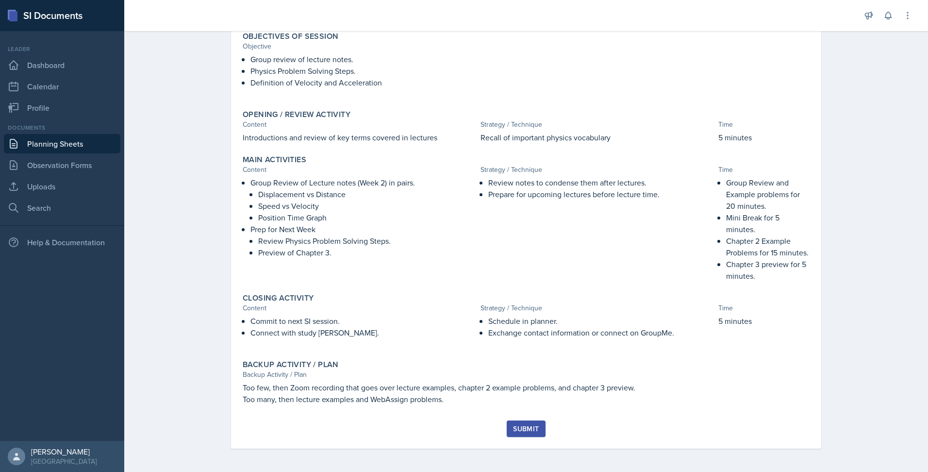
click at [522, 427] on div "Submit" at bounding box center [526, 429] width 26 height 8
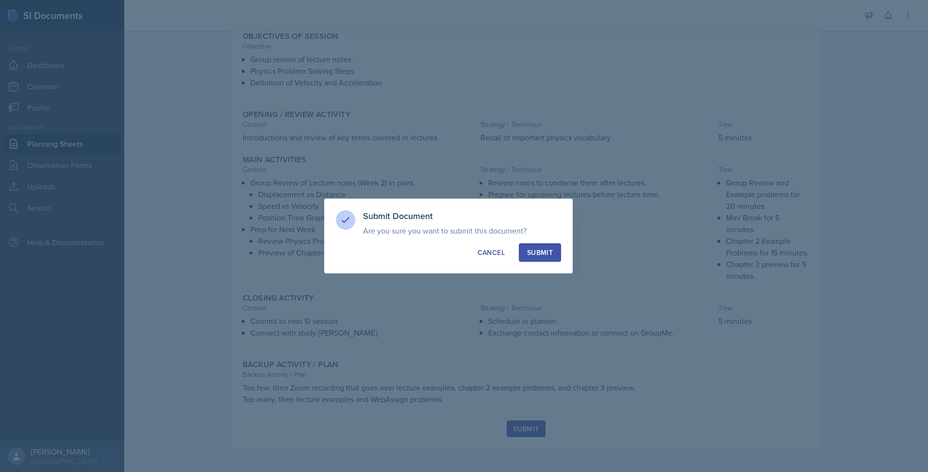
click at [537, 245] on button "Submit" at bounding box center [540, 252] width 42 height 18
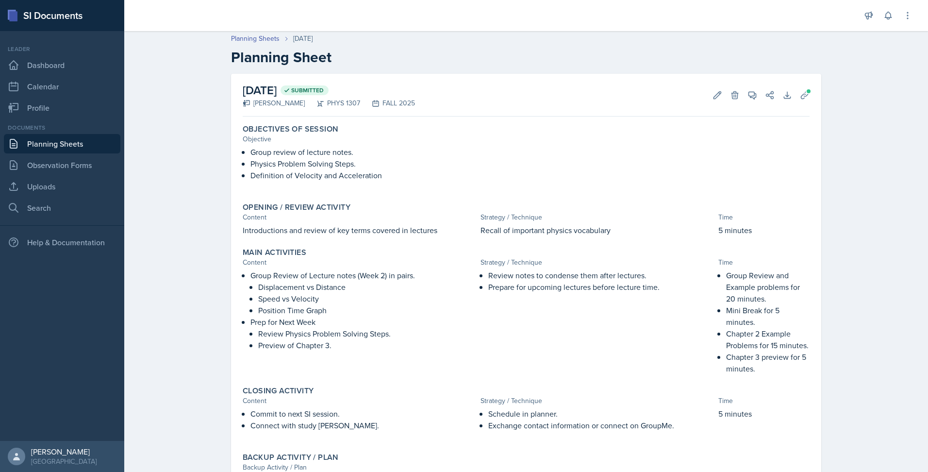
scroll to position [0, 0]
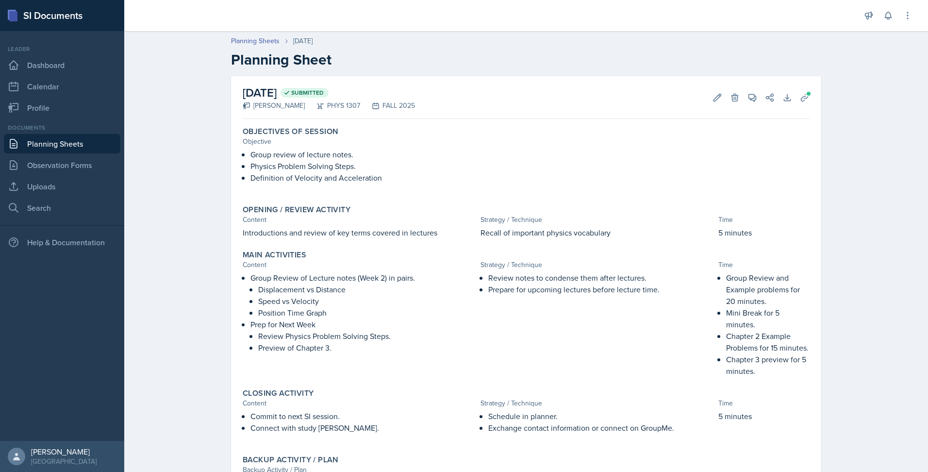
click at [537, 316] on div "[DATE] Submitted [PERSON_NAME] PHYS 1307 FALL 2025 Edit Delete View Comments Co…" at bounding box center [526, 295] width 590 height 439
click at [537, 96] on button "Uploads" at bounding box center [804, 97] width 17 height 17
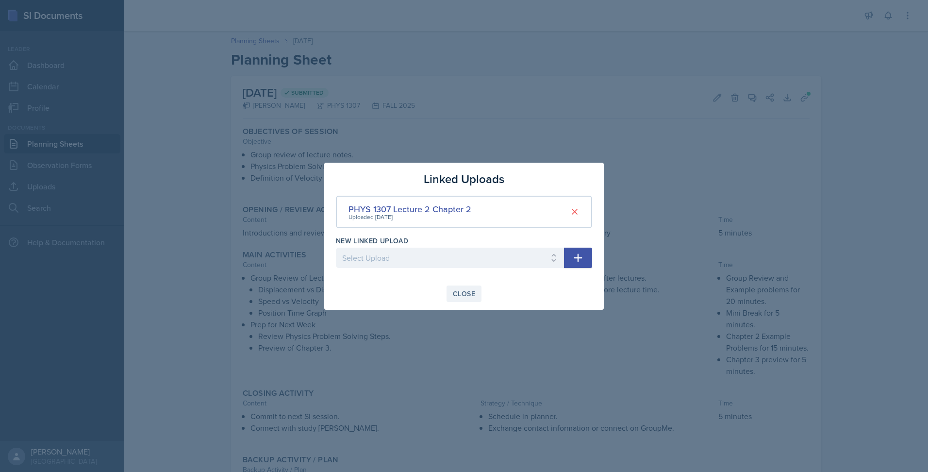
click at [465, 293] on div "Close" at bounding box center [464, 294] width 22 height 8
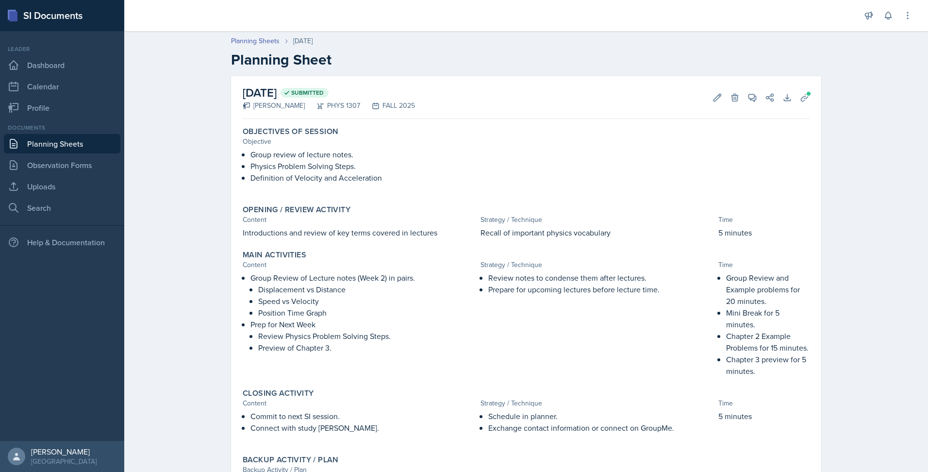
click at [537, 193] on div "Planning Sheets [DATE] Planning Sheet [DATE] Submitted [PERSON_NAME] PHYS 1307 …" at bounding box center [526, 282] width 804 height 513
